Goal: Task Accomplishment & Management: Manage account settings

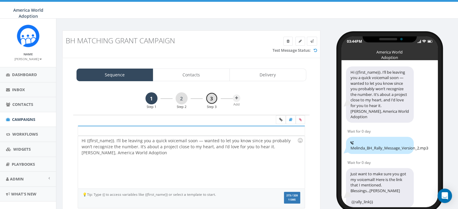
click at [211, 97] on link "3" at bounding box center [212, 98] width 12 height 12
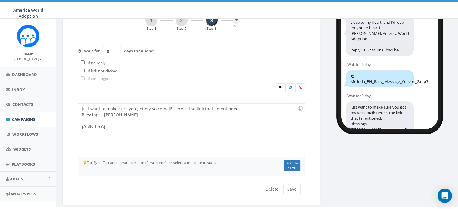
scroll to position [87, 0]
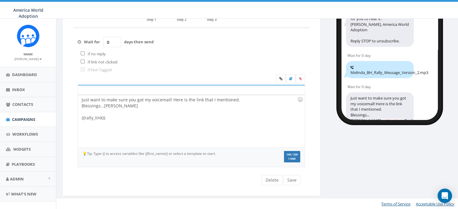
click at [113, 115] on div "Just want to make sure you got my voicemail! Here is the link that I mentioned.…" at bounding box center [191, 121] width 226 height 53
click at [175, 103] on div "Just want to make sure you got my voicemail! Here is the link that I mentioned.…" at bounding box center [191, 121] width 226 height 53
click at [177, 125] on div "Just want to make sure you got my voicemail! Here is the link that I mentioned.…" at bounding box center [191, 121] width 226 height 53
click at [174, 98] on div "Just want to make sure you got my voicemail! Here is the link that I mentioned.…" at bounding box center [191, 121] width 226 height 53
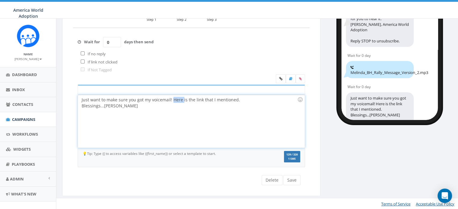
click at [174, 98] on div "Just want to make sure you got my voicemail! Here is the link that I mentioned.…" at bounding box center [191, 121] width 226 height 53
click at [280, 79] on icon at bounding box center [280, 79] width 3 height 4
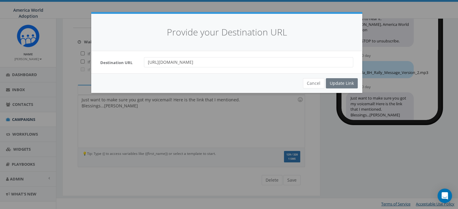
click at [337, 82] on div "Cancel Update Link" at bounding box center [226, 83] width 271 height 20
click at [339, 84] on div "Cancel Update Link" at bounding box center [226, 83] width 271 height 20
click at [311, 83] on button "Cancel" at bounding box center [313, 83] width 21 height 10
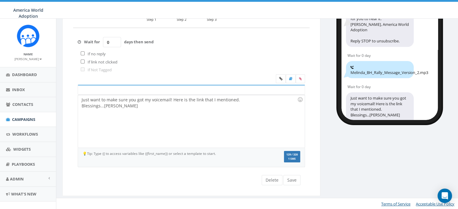
click at [175, 100] on div "Just want to make sure you got my voicemail! Here is the link that I mentioned.…" at bounding box center [191, 121] width 226 height 53
drag, startPoint x: 176, startPoint y: 100, endPoint x: 167, endPoint y: 121, distance: 22.6
click at [167, 121] on div "Just want to make sure you got my voicemail! Here is the link that I mentioned.…" at bounding box center [191, 121] width 226 height 53
click at [175, 98] on div "Just want to make sure you got my voicemail! Here is the link that I mentioned.…" at bounding box center [191, 121] width 226 height 53
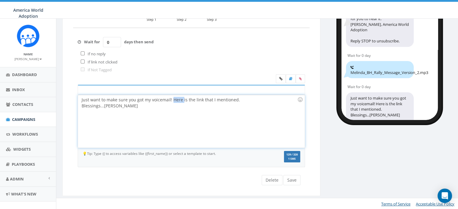
click at [175, 98] on div "Just want to make sure you got my voicemail! Here is the link that I mentioned.…" at bounding box center [191, 121] width 226 height 53
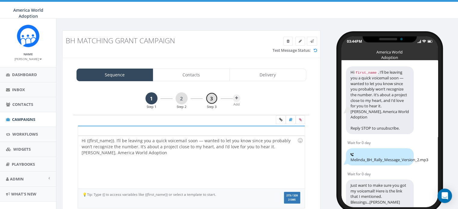
click at [216, 100] on link "3" at bounding box center [212, 98] width 12 height 12
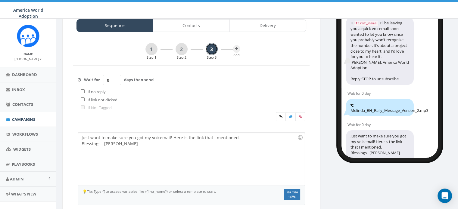
scroll to position [60, 0]
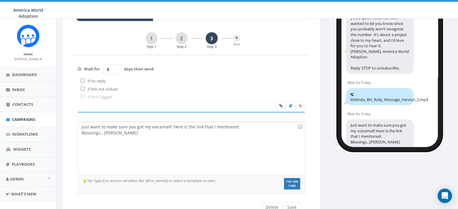
click at [178, 127] on div "Just want to make sure you got my voicemail! Here is the link that I mentioned.…" at bounding box center [191, 148] width 226 height 53
click at [279, 105] on icon at bounding box center [280, 106] width 3 height 4
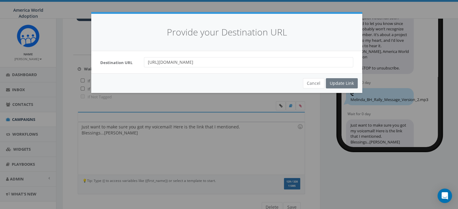
drag, startPoint x: 346, startPoint y: 64, endPoint x: 126, endPoint y: 62, distance: 219.8
click at [126, 62] on div "Destination URL https://awaa-oneorphan.networkforgood.com/projects/254826-bete-…" at bounding box center [227, 62] width 262 height 10
click at [126, 60] on label "Destination URL" at bounding box center [118, 63] width 44 height 6
click at [350, 83] on div "Cancel Update Link" at bounding box center [226, 83] width 271 height 20
click at [340, 84] on div "Cancel Update Link" at bounding box center [226, 83] width 271 height 20
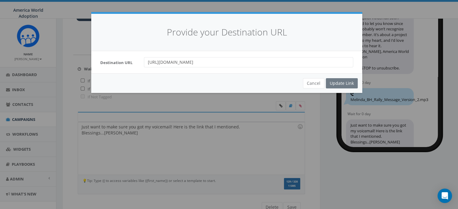
click at [204, 56] on div "Destination URL https://awaa-oneorphan.networkforgood.com/projects/254826-bete-…" at bounding box center [226, 62] width 271 height 22
click at [193, 62] on input "[URL][DOMAIN_NAME]" at bounding box center [248, 62] width 209 height 10
click at [148, 59] on input "[URL][DOMAIN_NAME]" at bounding box center [248, 62] width 209 height 10
type input "www.https://awaa-oneorphan.networkforgood.com/projects/254826-bete-hosanna-30-0…"
click at [337, 85] on div "Update Link" at bounding box center [342, 83] width 32 height 10
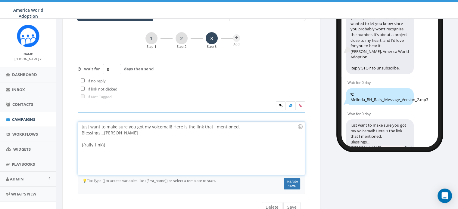
click at [143, 147] on div "Just want to make sure you got my voicemail! Here is the link that I mentioned.…" at bounding box center [191, 148] width 226 height 53
drag, startPoint x: 106, startPoint y: 148, endPoint x: 77, endPoint y: 152, distance: 29.3
click at [77, 152] on div "Just want to make sure you got my voicemail! Here is the link that I mentioned.…" at bounding box center [191, 157] width 236 height 90
drag, startPoint x: 92, startPoint y: 145, endPoint x: 182, endPoint y: 150, distance: 90.2
click at [182, 150] on div "Just want to make sure you got my voicemail! Here is the link that I mentioned.…" at bounding box center [191, 148] width 226 height 53
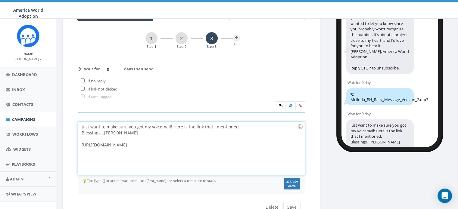
click at [165, 154] on div "Just want to make sure you got my voicemail! Here is the link that I mentioned.…" at bounding box center [191, 148] width 226 height 53
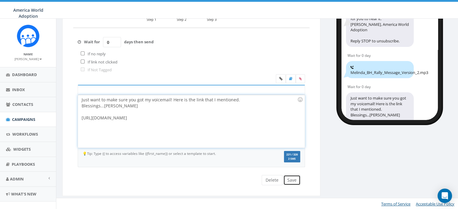
click at [293, 179] on button "Save" at bounding box center [291, 180] width 17 height 10
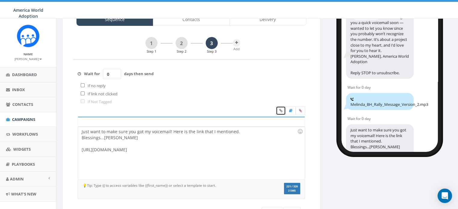
scroll to position [0, 0]
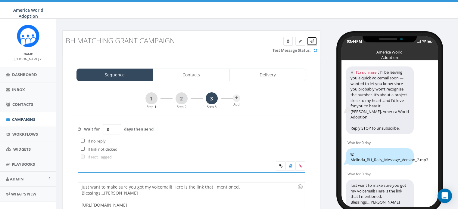
click at [309, 41] on link at bounding box center [312, 41] width 10 height 9
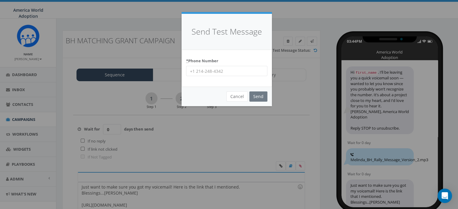
click at [216, 74] on input "* Phone Number" at bounding box center [226, 71] width 81 height 10
type input "18649796325"
click at [258, 95] on input "Send" at bounding box center [258, 97] width 18 height 10
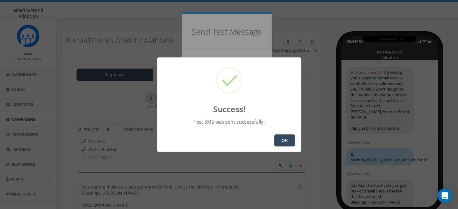
click at [290, 143] on button "OK" at bounding box center [284, 141] width 20 height 12
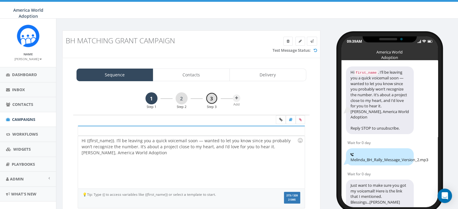
click at [212, 96] on link "3" at bounding box center [212, 98] width 12 height 12
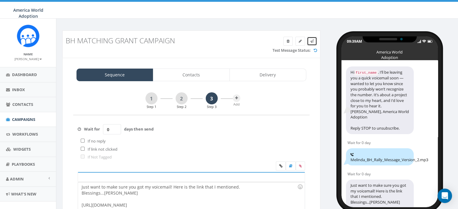
click at [0, 0] on icon at bounding box center [0, 0] width 0 height 0
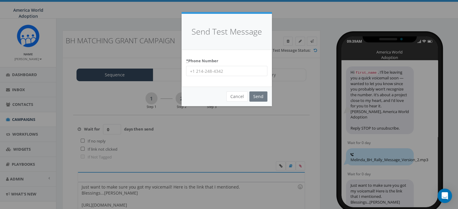
click at [209, 70] on input "* Phone Number" at bounding box center [226, 71] width 81 height 10
type input "8644232043"
click at [259, 98] on input "Send" at bounding box center [258, 97] width 18 height 10
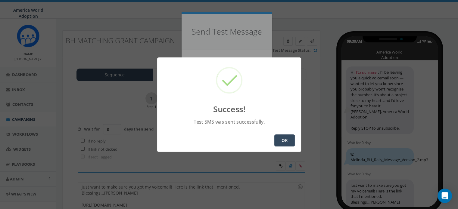
click at [280, 140] on button "OK" at bounding box center [284, 141] width 20 height 12
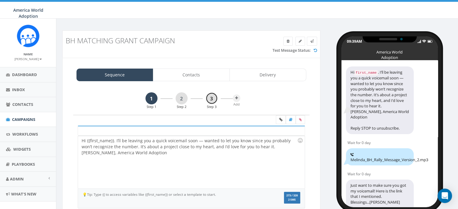
click at [212, 96] on link "3" at bounding box center [212, 98] width 12 height 12
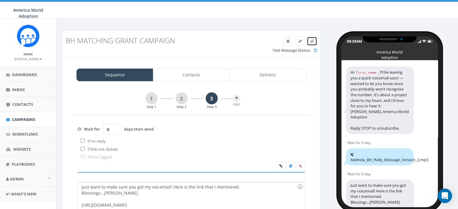
click at [0, 0] on icon at bounding box center [0, 0] width 0 height 0
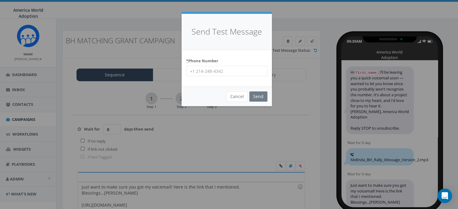
click at [227, 73] on input "* Phone Number" at bounding box center [226, 71] width 81 height 10
click at [190, 72] on input "8644232043" at bounding box center [226, 71] width 81 height 10
type input "18644232043"
click at [258, 95] on input "Send" at bounding box center [258, 97] width 18 height 10
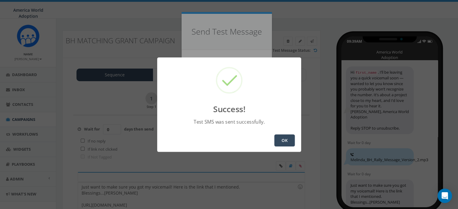
click at [281, 143] on button "OK" at bounding box center [284, 141] width 20 height 12
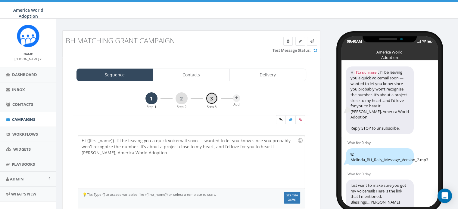
click at [212, 99] on link "3" at bounding box center [212, 98] width 12 height 12
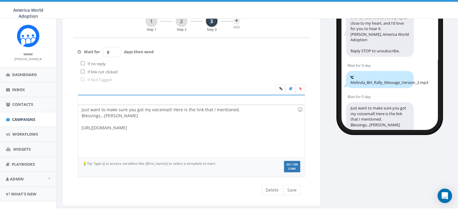
scroll to position [87, 0]
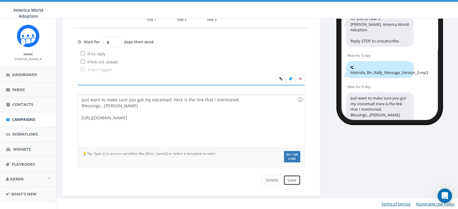
click at [291, 180] on button "Save" at bounding box center [291, 180] width 17 height 10
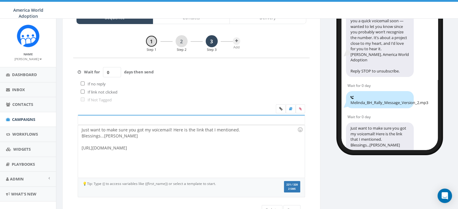
click at [154, 42] on link "1" at bounding box center [151, 41] width 12 height 12
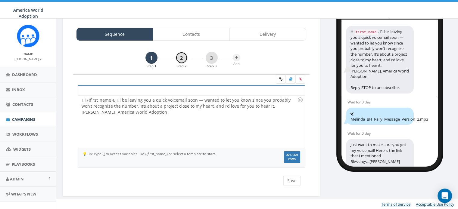
click at [182, 61] on link "2" at bounding box center [182, 58] width 12 height 12
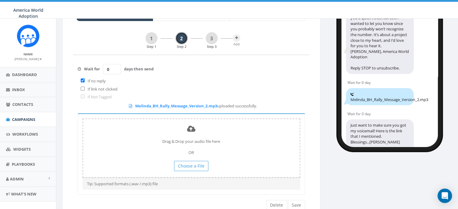
scroll to position [71, 0]
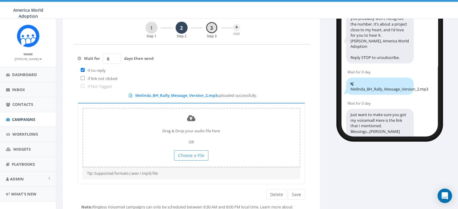
click at [210, 31] on link "3" at bounding box center [212, 28] width 12 height 12
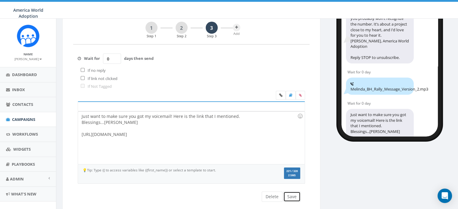
drag, startPoint x: 290, startPoint y: 196, endPoint x: 286, endPoint y: 176, distance: 20.8
click at [290, 196] on button "Save" at bounding box center [291, 197] width 17 height 10
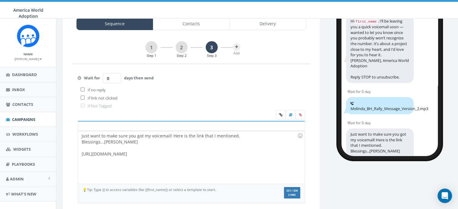
scroll to position [41, 0]
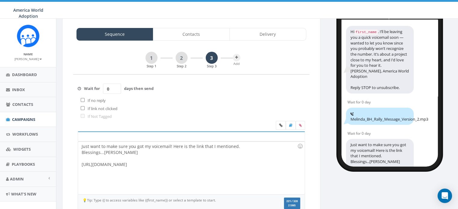
click at [251, 41] on div "Sequence Contacts Delivery 1 Step 1 2 Step 2 3 Step 3 Add Hi {{first_name}}. I’…" at bounding box center [191, 130] width 258 height 226
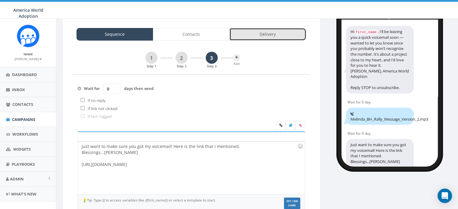
click at [252, 35] on link "Delivery" at bounding box center [267, 34] width 77 height 13
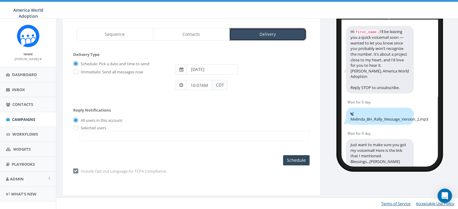
scroll to position [40, 0]
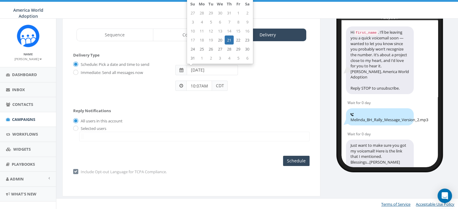
click at [203, 70] on input "2025-08-21" at bounding box center [212, 70] width 51 height 10
click at [204, 88] on input "10:07AM" at bounding box center [199, 86] width 26 height 10
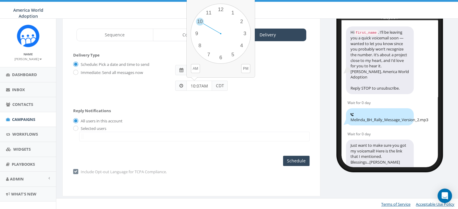
click at [201, 83] on input "10:07AM" at bounding box center [199, 86] width 26 height 10
click at [219, 87] on span "CDT" at bounding box center [220, 86] width 16 height 10
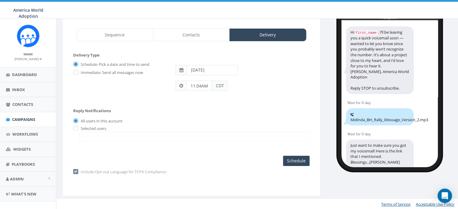
click at [219, 87] on span "CDT" at bounding box center [220, 86] width 16 height 10
click at [218, 83] on span "CDT" at bounding box center [220, 86] width 16 height 10
click at [207, 85] on input "11:04AM" at bounding box center [199, 86] width 26 height 10
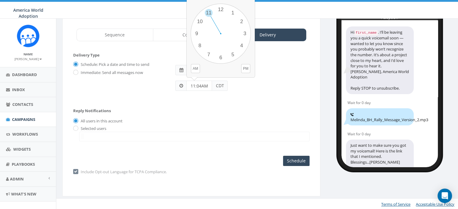
click at [201, 84] on input "11:04AM" at bounding box center [199, 86] width 26 height 10
type input "11:04 AM"
click at [224, 84] on span "CDT" at bounding box center [220, 86] width 16 height 10
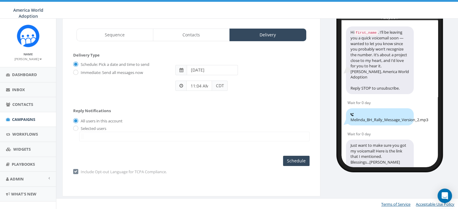
click at [224, 84] on span "CDT" at bounding box center [220, 86] width 16 height 10
click at [179, 85] on span at bounding box center [181, 86] width 4 height 4
click at [181, 86] on span at bounding box center [181, 86] width 4 height 4
click at [223, 84] on span "CDT" at bounding box center [220, 86] width 16 height 10
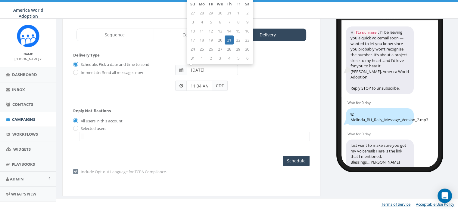
click at [211, 67] on input "2025-08-21" at bounding box center [212, 70] width 51 height 10
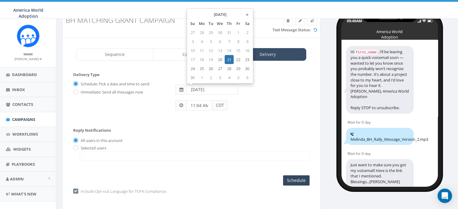
scroll to position [10, 0]
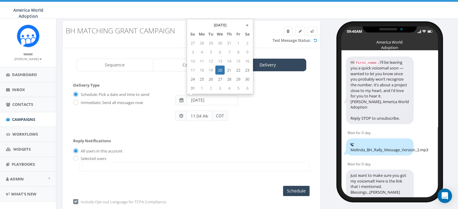
type input "[DATE]"
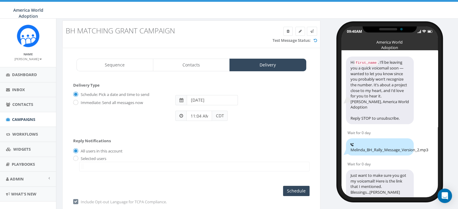
click at [291, 90] on div "[DATE]" at bounding box center [242, 97] width 143 height 16
click at [191, 116] on input "11:04 AM" at bounding box center [199, 116] width 26 height 10
click at [193, 116] on input "11:04 AM" at bounding box center [199, 116] width 26 height 10
click at [195, 116] on input "11:04 AM" at bounding box center [199, 116] width 26 height 10
click at [204, 114] on input "1:04 AM" at bounding box center [199, 116] width 26 height 10
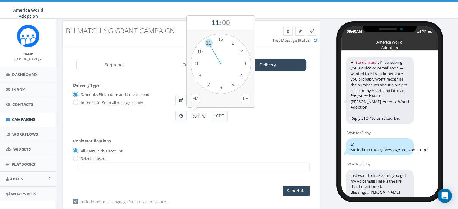
click at [272, 141] on div "Reply Notifications All users in this account Selected users melinda.salle@awaa…" at bounding box center [191, 153] width 236 height 42
click at [199, 114] on input "1:04 PM" at bounding box center [199, 116] width 26 height 10
type input "10:57 AM"
click at [279, 112] on div "10:57 AM CDT" at bounding box center [242, 113] width 143 height 16
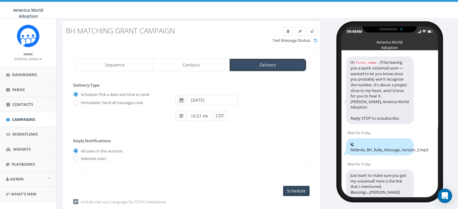
click at [256, 65] on link "Delivery" at bounding box center [267, 65] width 77 height 13
click at [290, 191] on input "Schedule" at bounding box center [296, 191] width 26 height 10
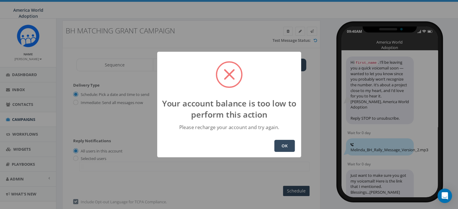
click at [282, 144] on button "OK" at bounding box center [284, 146] width 20 height 12
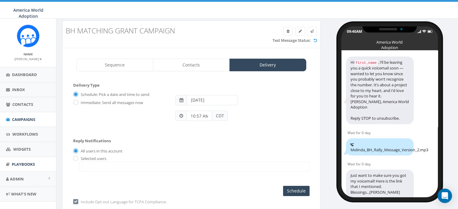
scroll to position [8, 0]
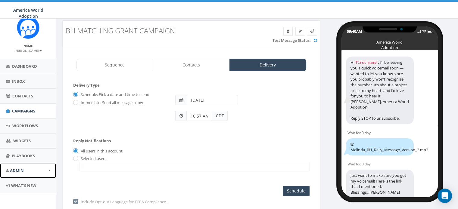
click at [18, 174] on link "Admin" at bounding box center [28, 170] width 56 height 15
click at [21, 182] on link "Account" at bounding box center [28, 185] width 56 height 12
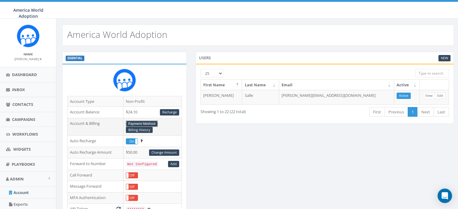
click at [136, 126] on link "Payment Method" at bounding box center [142, 124] width 32 height 6
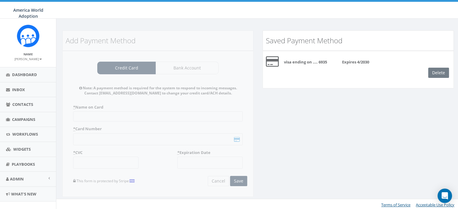
scroll to position [1, 0]
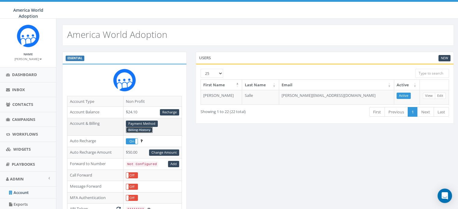
click at [132, 131] on link "Billing History" at bounding box center [139, 130] width 27 height 6
click at [29, 116] on link "Campaigns" at bounding box center [28, 119] width 56 height 15
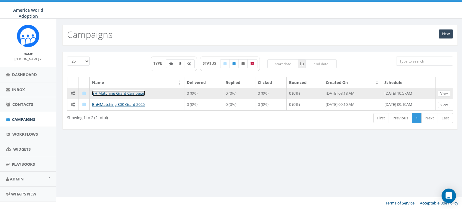
click at [105, 92] on link "BH Matching Grant Campaign" at bounding box center [118, 93] width 53 height 5
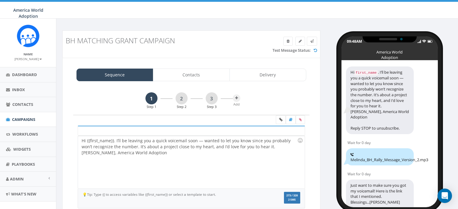
select select
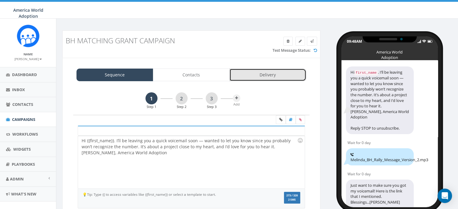
click at [259, 78] on link "Delivery" at bounding box center [267, 75] width 77 height 13
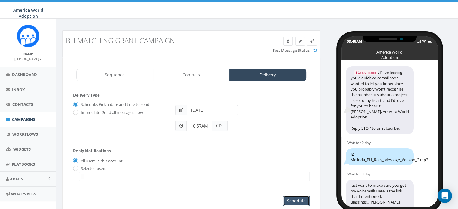
click at [304, 198] on input "Schedule" at bounding box center [296, 201] width 26 height 10
